Goal: Transaction & Acquisition: Book appointment/travel/reservation

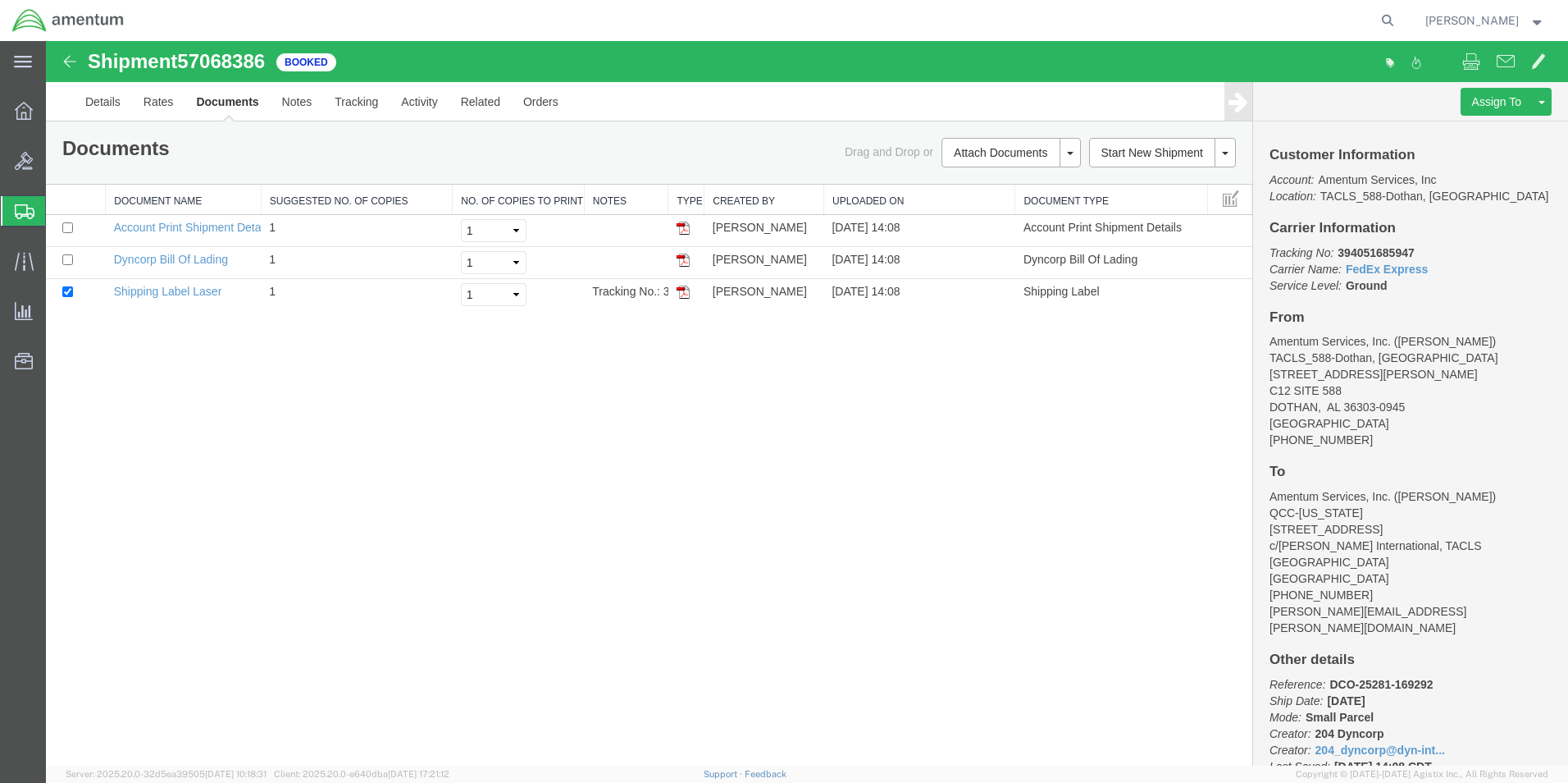
click at [0, 0] on span "Shipment Manager" at bounding box center [0, 0] width 0 height 0
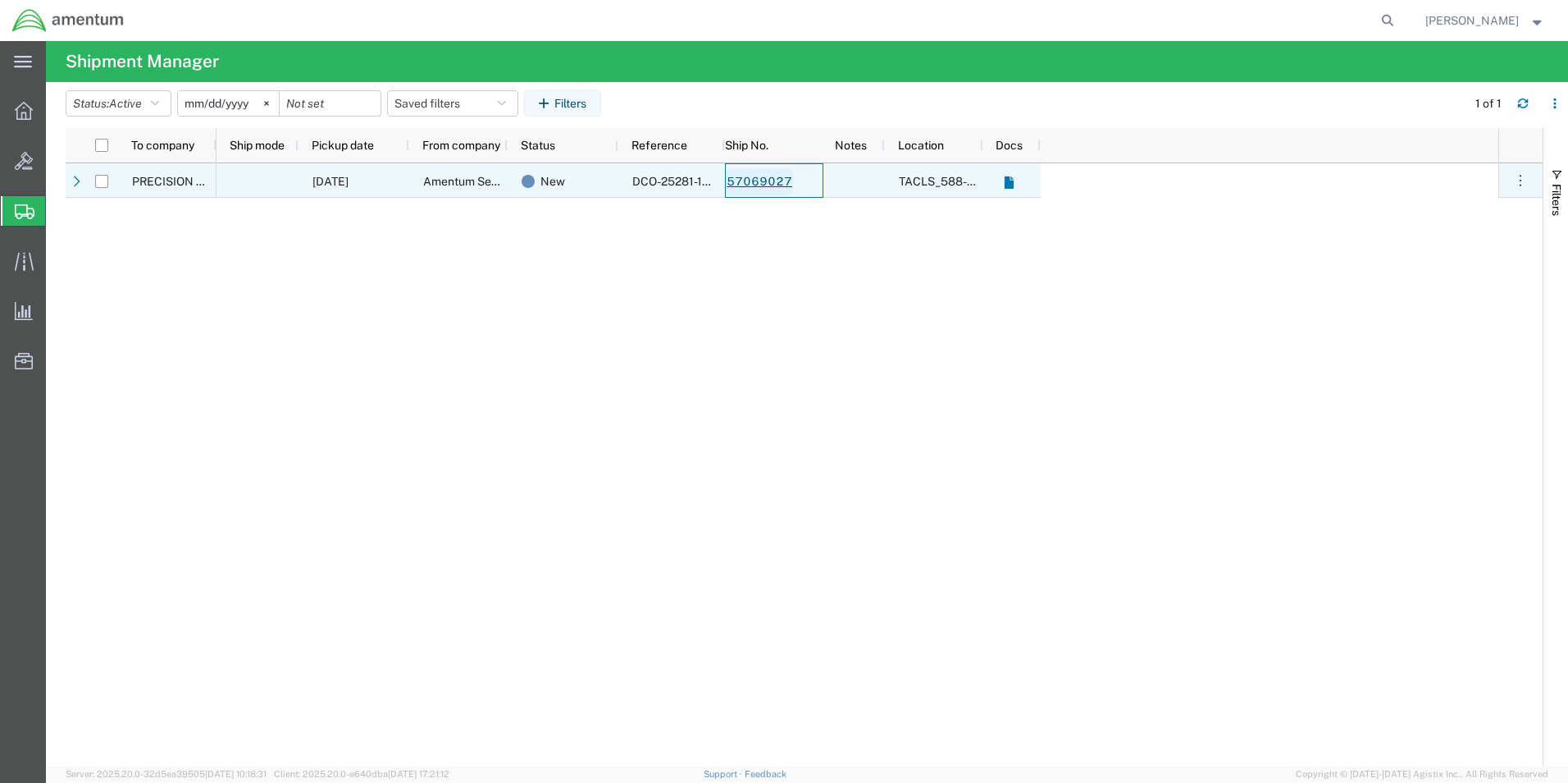
click at [766, 184] on link "57069027" at bounding box center [759, 183] width 67 height 27
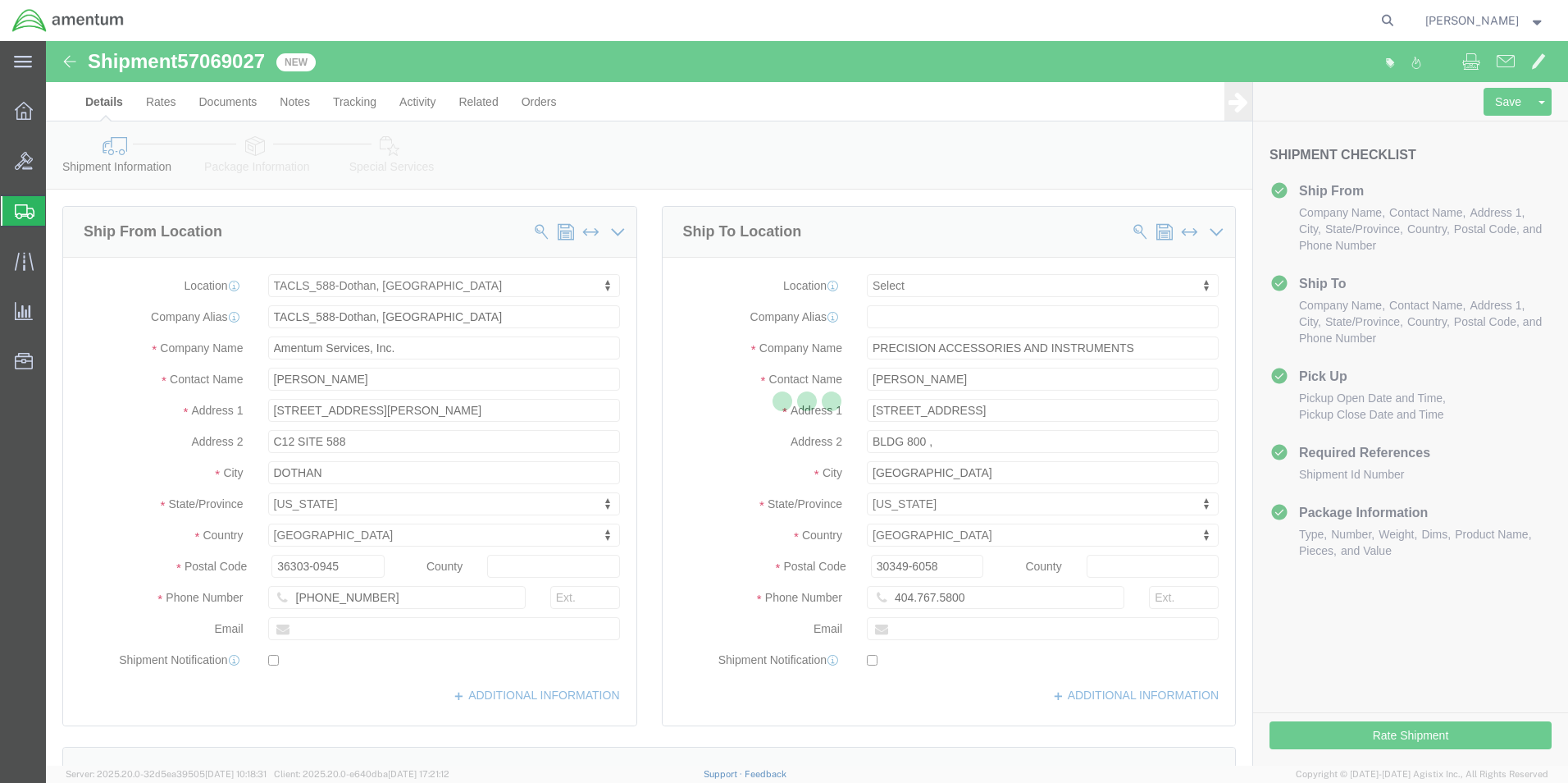
select select "42706"
select select
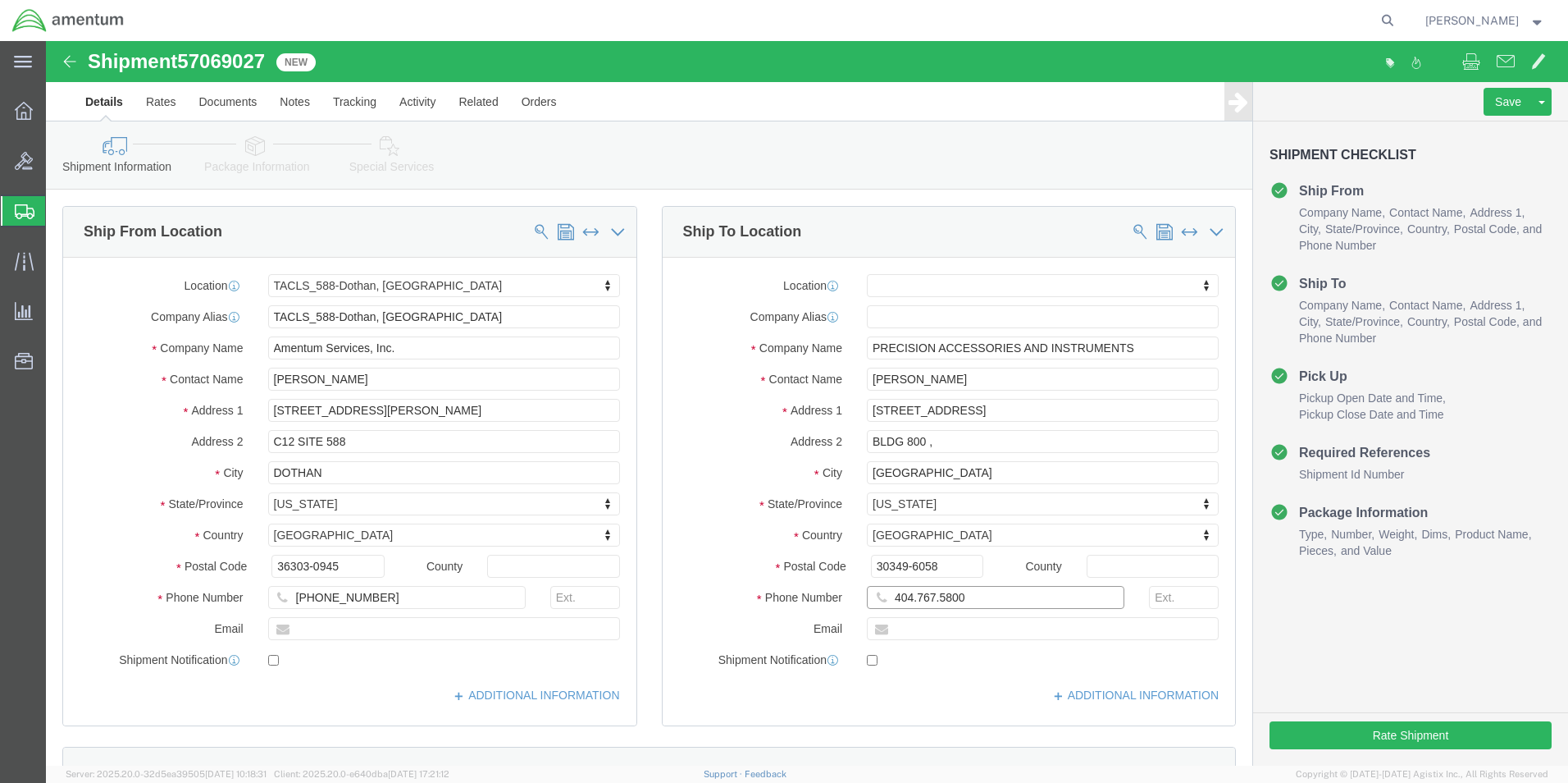
click input "404.767.5800"
type input "[PHONE_NUMBER]"
click button "Rate Shipment"
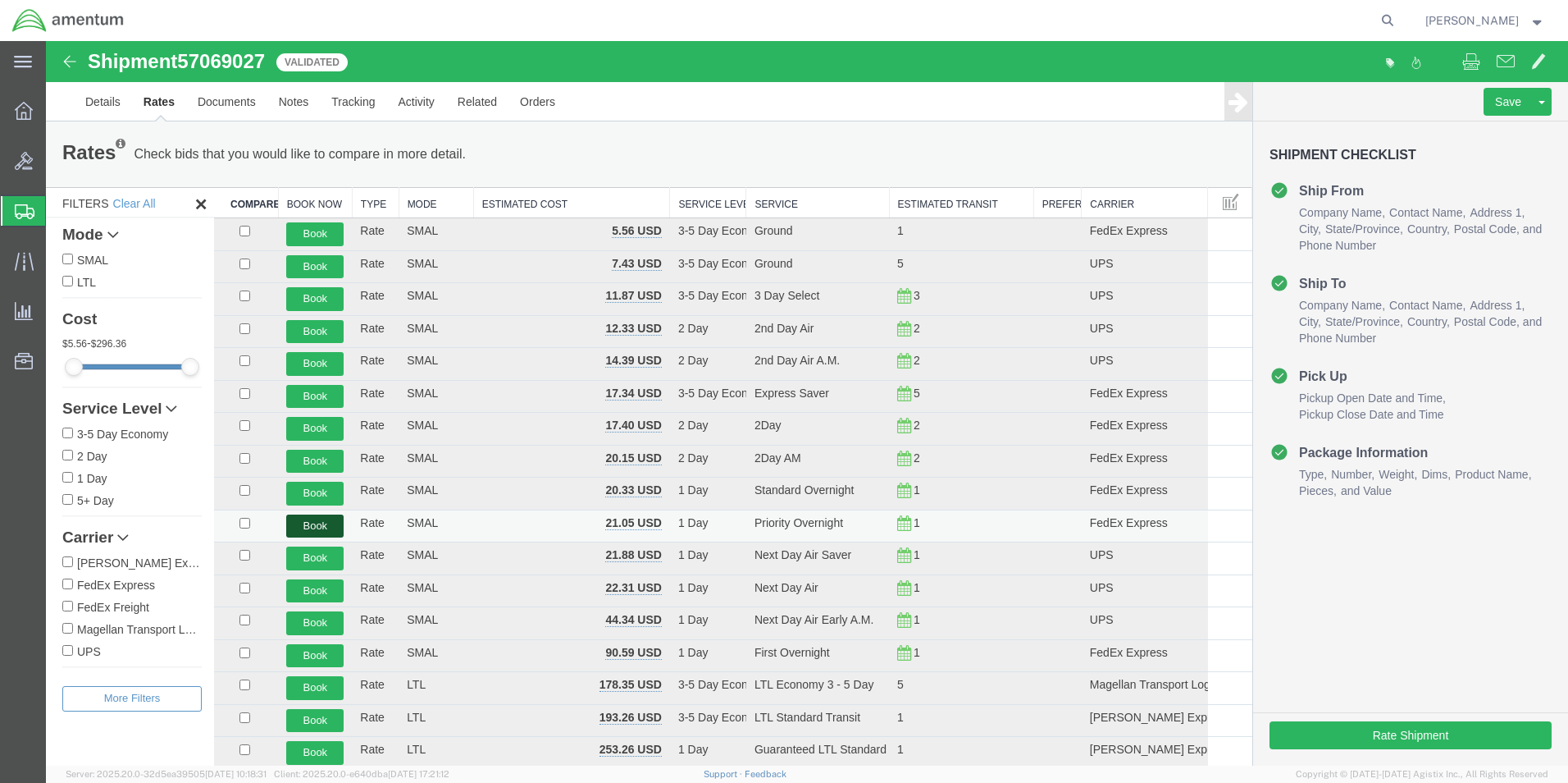
click at [325, 527] on button "Book" at bounding box center [314, 525] width 58 height 24
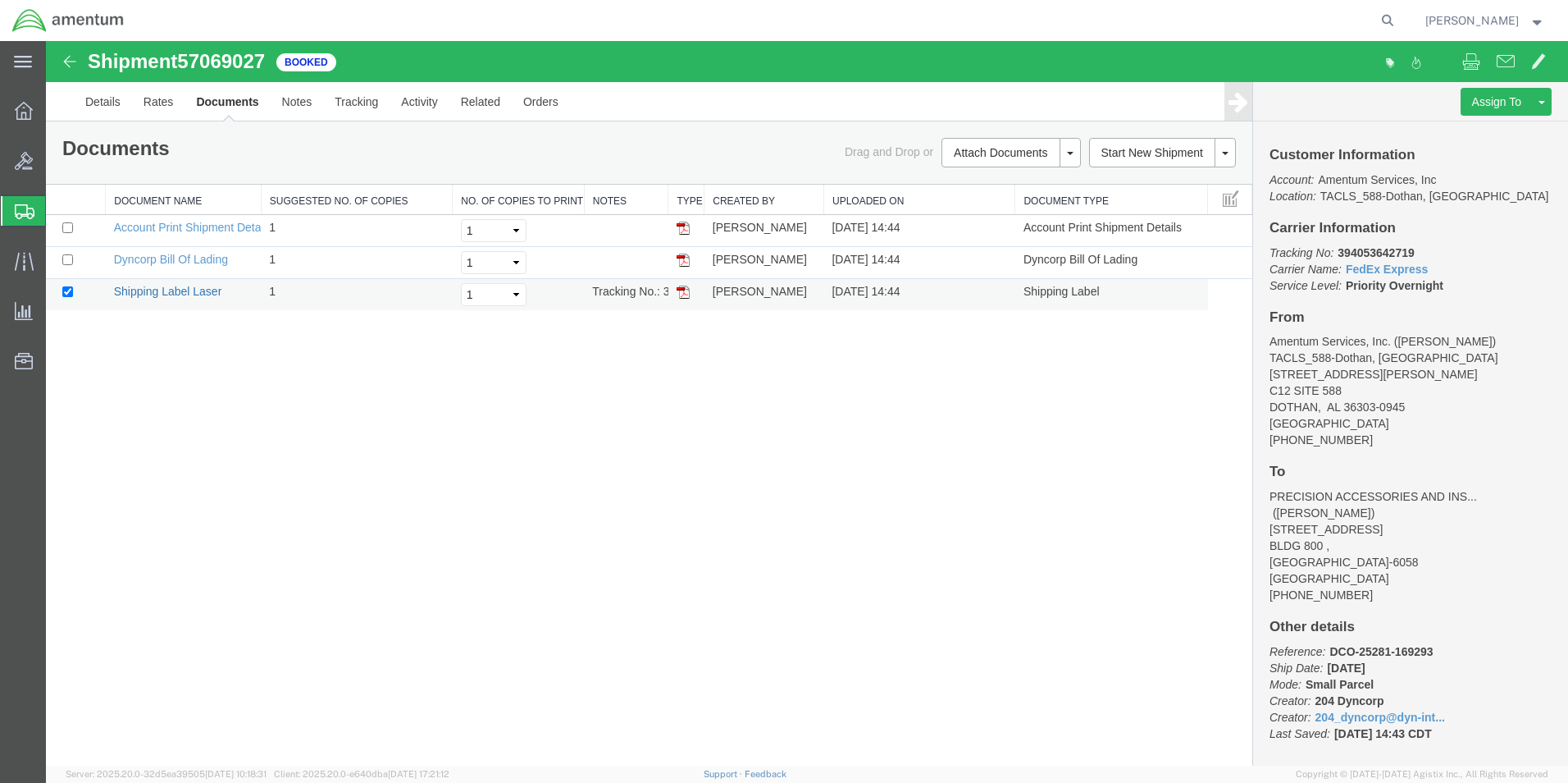
click at [198, 285] on link "Shipping Label Laser" at bounding box center [167, 292] width 108 height 13
